Goal: Information Seeking & Learning: Learn about a topic

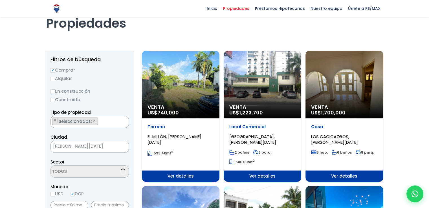
select select "225"
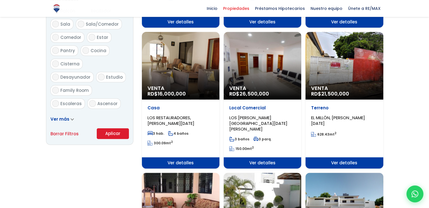
scroll to position [310, 0]
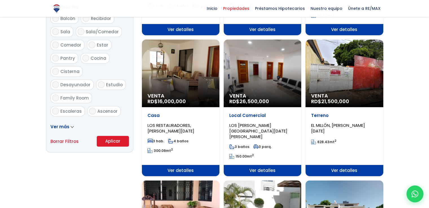
click at [180, 124] on span "LOS RESTAURADORES, [PERSON_NAME][DATE]" at bounding box center [171, 128] width 47 height 12
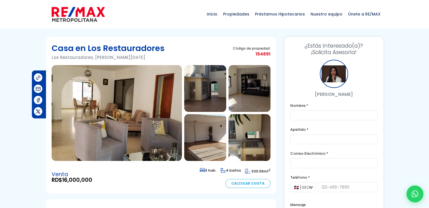
click at [103, 96] on img at bounding box center [117, 113] width 130 height 96
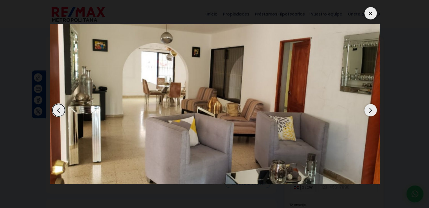
click at [371, 111] on div "Next slide" at bounding box center [371, 110] width 12 height 12
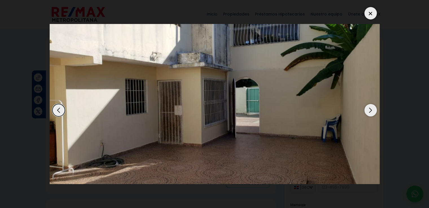
click at [371, 111] on div "Next slide" at bounding box center [371, 110] width 12 height 12
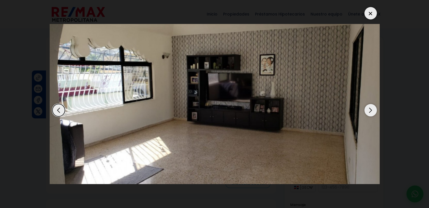
click at [371, 111] on div "Next slide" at bounding box center [371, 110] width 12 height 12
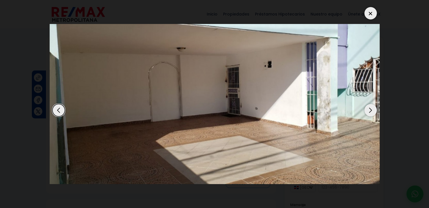
click at [371, 110] on div "Next slide" at bounding box center [371, 110] width 12 height 12
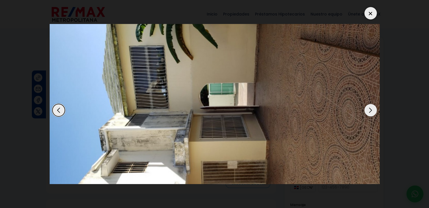
click at [371, 110] on div "Next slide" at bounding box center [371, 110] width 12 height 12
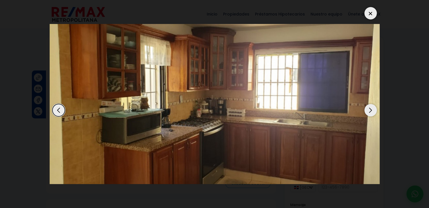
click at [371, 110] on div "Next slide" at bounding box center [371, 110] width 12 height 12
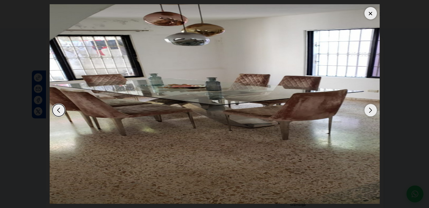
click at [371, 110] on div "Next slide" at bounding box center [371, 110] width 12 height 12
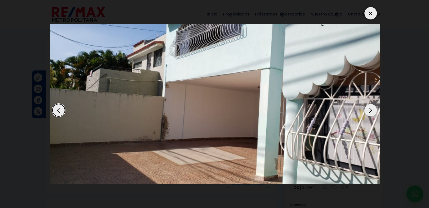
click at [371, 109] on div "Next slide" at bounding box center [371, 110] width 12 height 12
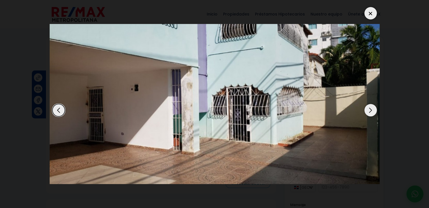
click at [371, 109] on div "Next slide" at bounding box center [371, 110] width 12 height 12
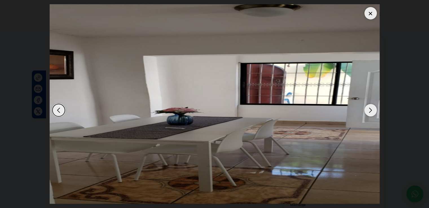
click at [371, 109] on div "Next slide" at bounding box center [371, 110] width 12 height 12
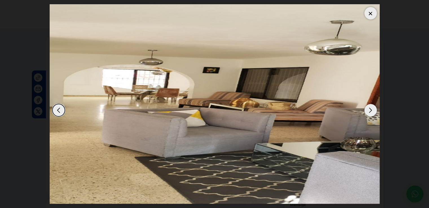
click at [371, 109] on div "Next slide" at bounding box center [371, 110] width 12 height 12
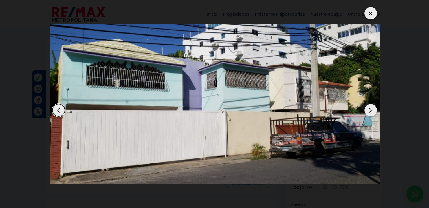
click at [372, 108] on div "Next slide" at bounding box center [371, 110] width 12 height 12
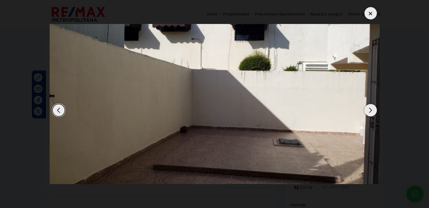
click at [372, 108] on div "Next slide" at bounding box center [371, 110] width 12 height 12
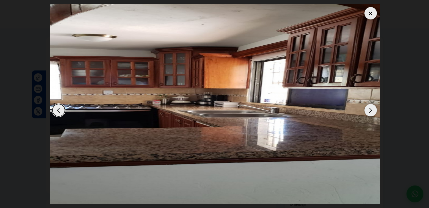
click at [372, 109] on div "Next slide" at bounding box center [371, 110] width 12 height 12
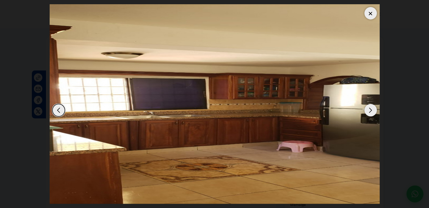
click at [372, 109] on div "Next slide" at bounding box center [371, 110] width 12 height 12
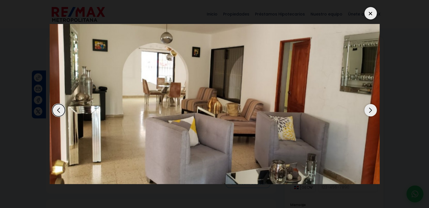
click at [372, 109] on div "Next slide" at bounding box center [371, 110] width 12 height 12
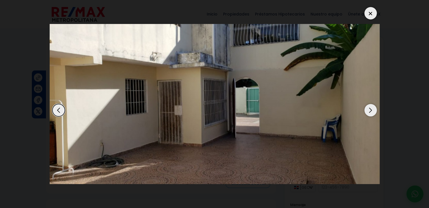
click at [372, 109] on div "Next slide" at bounding box center [371, 110] width 12 height 12
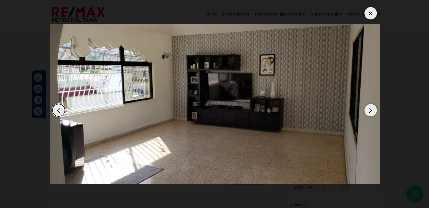
click at [270, 79] on img "3 / 15" at bounding box center [215, 104] width 330 height 160
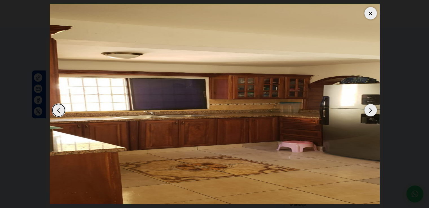
click at [272, 80] on img "15 / 15" at bounding box center [215, 104] width 330 height 200
click at [372, 109] on div "Next slide" at bounding box center [371, 110] width 12 height 12
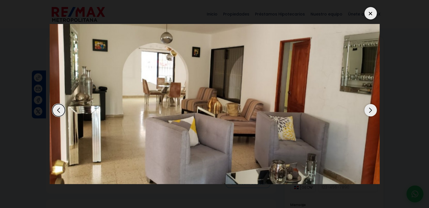
click at [372, 109] on div "Next slide" at bounding box center [371, 110] width 12 height 12
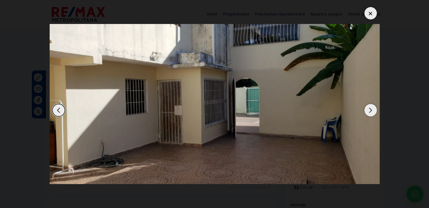
click at [372, 109] on div "Next slide" at bounding box center [371, 110] width 12 height 12
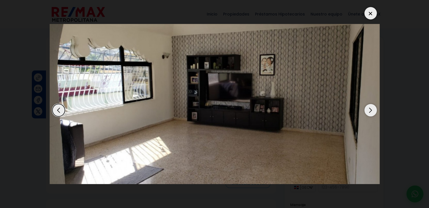
click at [374, 13] on div at bounding box center [371, 13] width 12 height 12
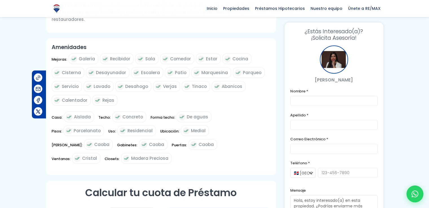
scroll to position [198, 0]
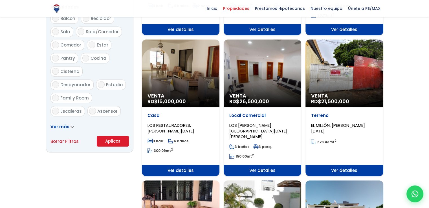
select select "225"
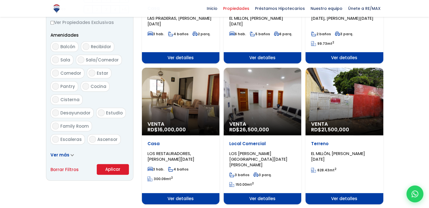
click at [168, 154] on span "LOS RESTAURADORES, [PERSON_NAME][DATE]" at bounding box center [171, 157] width 47 height 12
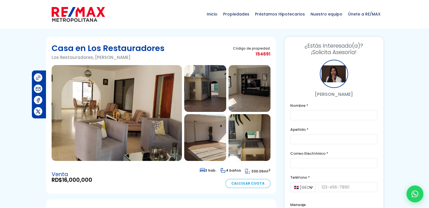
click at [37, 76] on img at bounding box center [38, 78] width 6 height 6
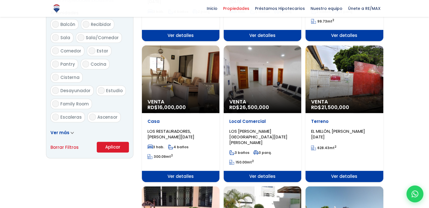
scroll to position [310, 0]
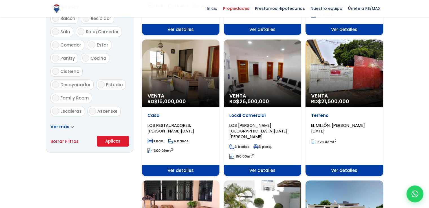
select select "225"
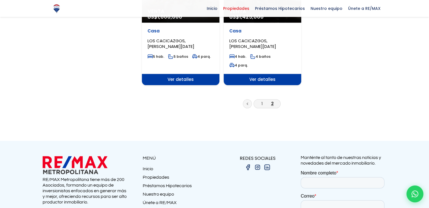
scroll to position [705, 0]
